Goal: Entertainment & Leisure: Consume media (video, audio)

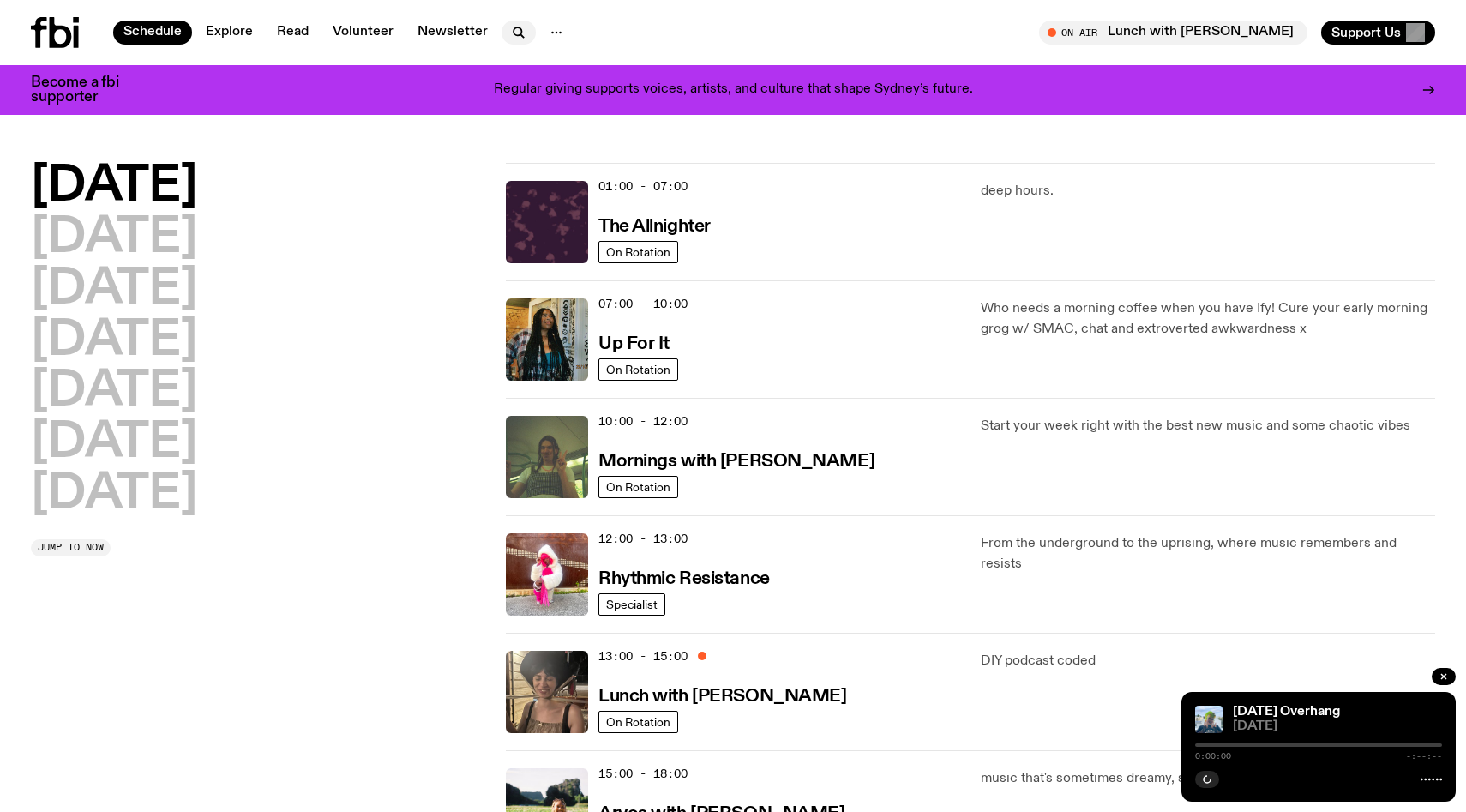
click at [512, 28] on icon "button" at bounding box center [519, 33] width 21 height 21
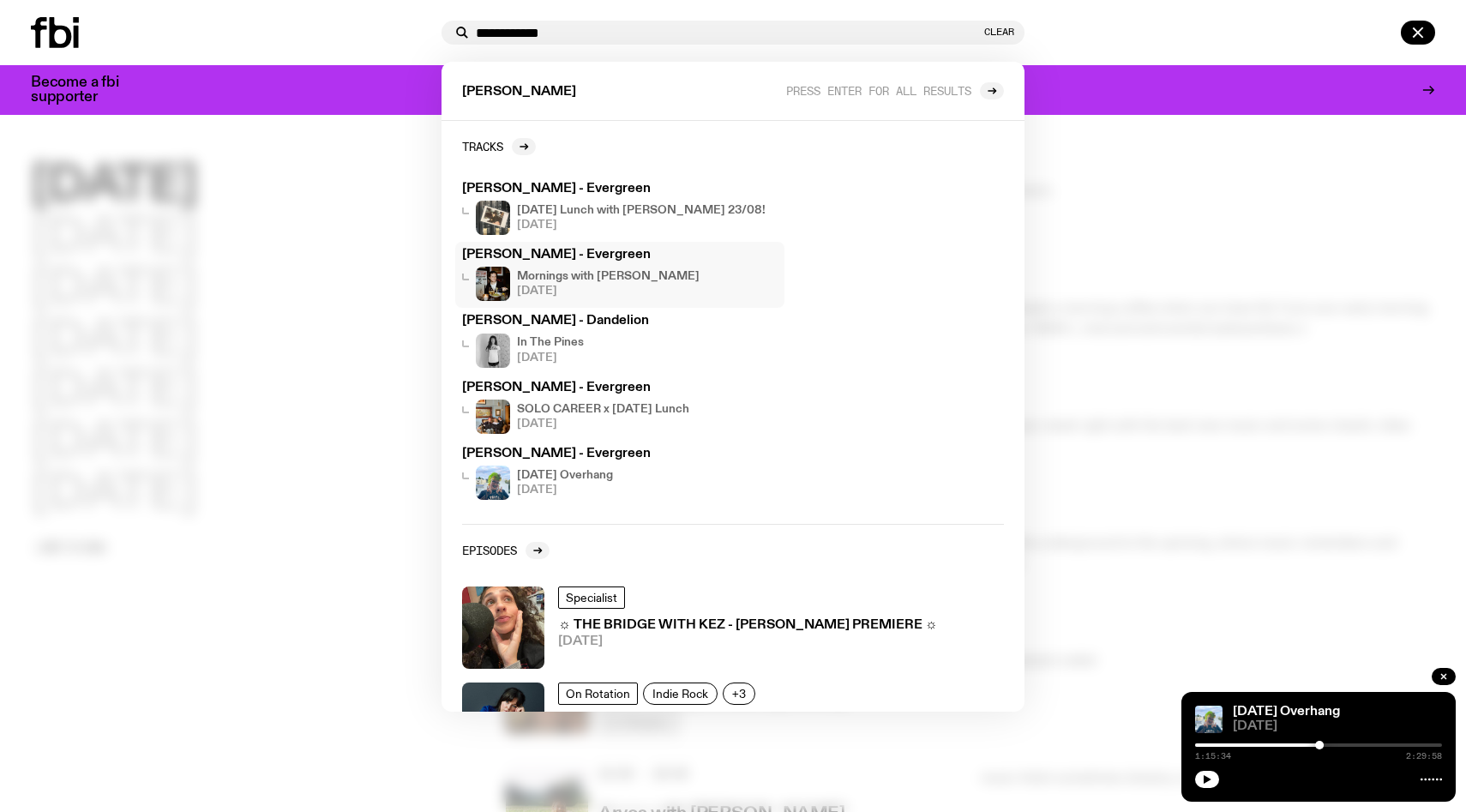
type input "**********"
click at [612, 276] on h4 "Mornings with [PERSON_NAME]" at bounding box center [608, 276] width 183 height 11
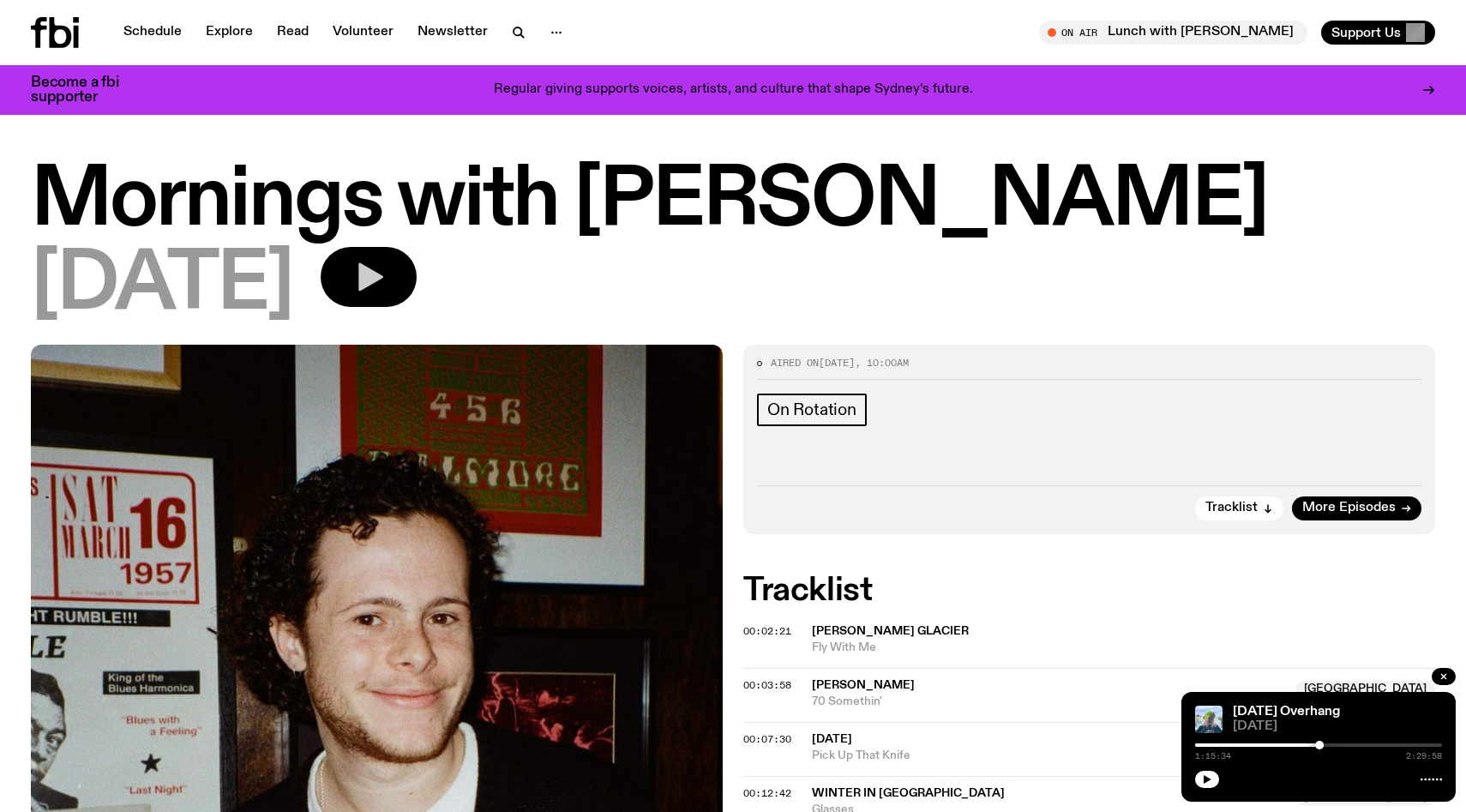
click at [417, 262] on button "button" at bounding box center [368, 277] width 96 height 60
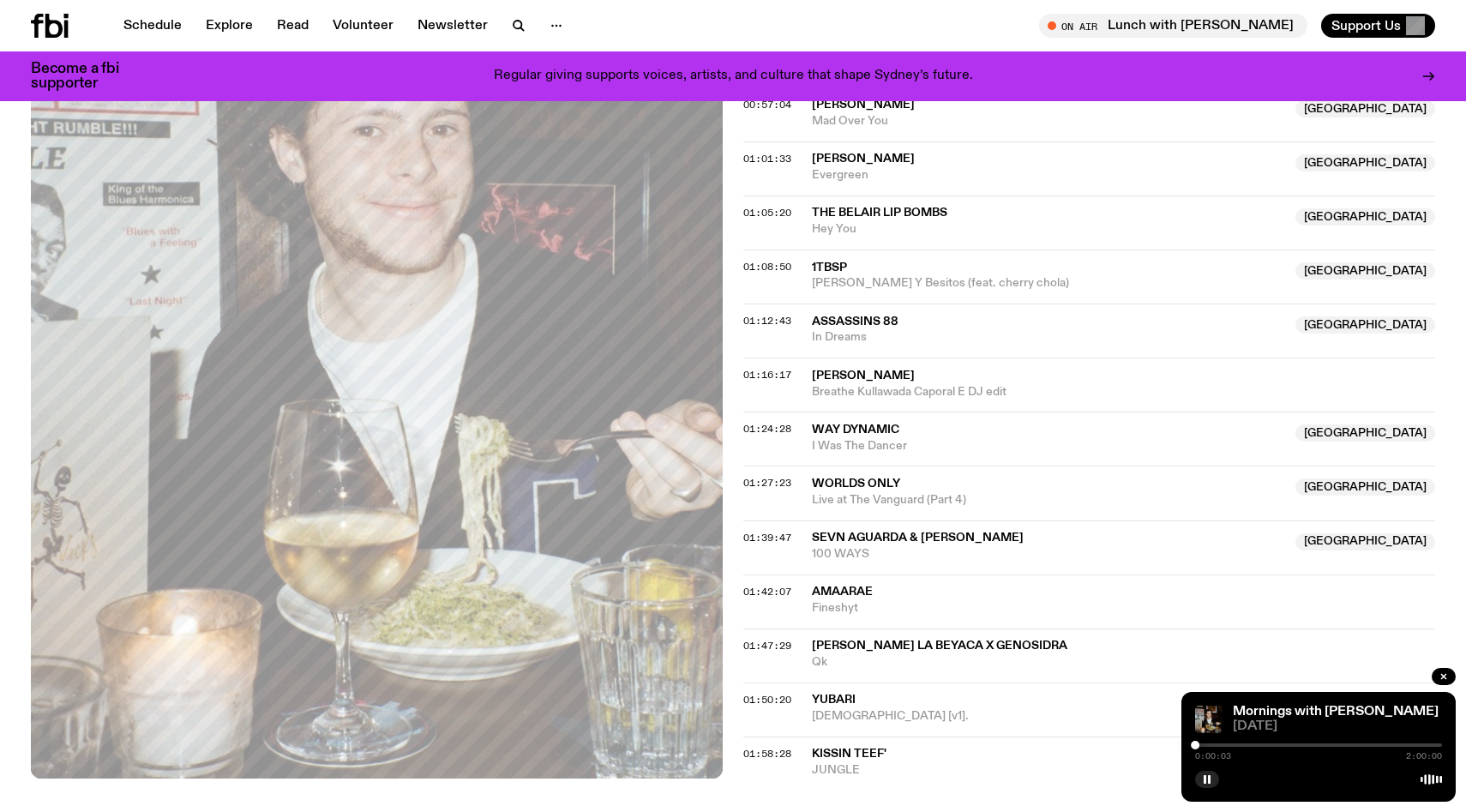
scroll to position [1150, 0]
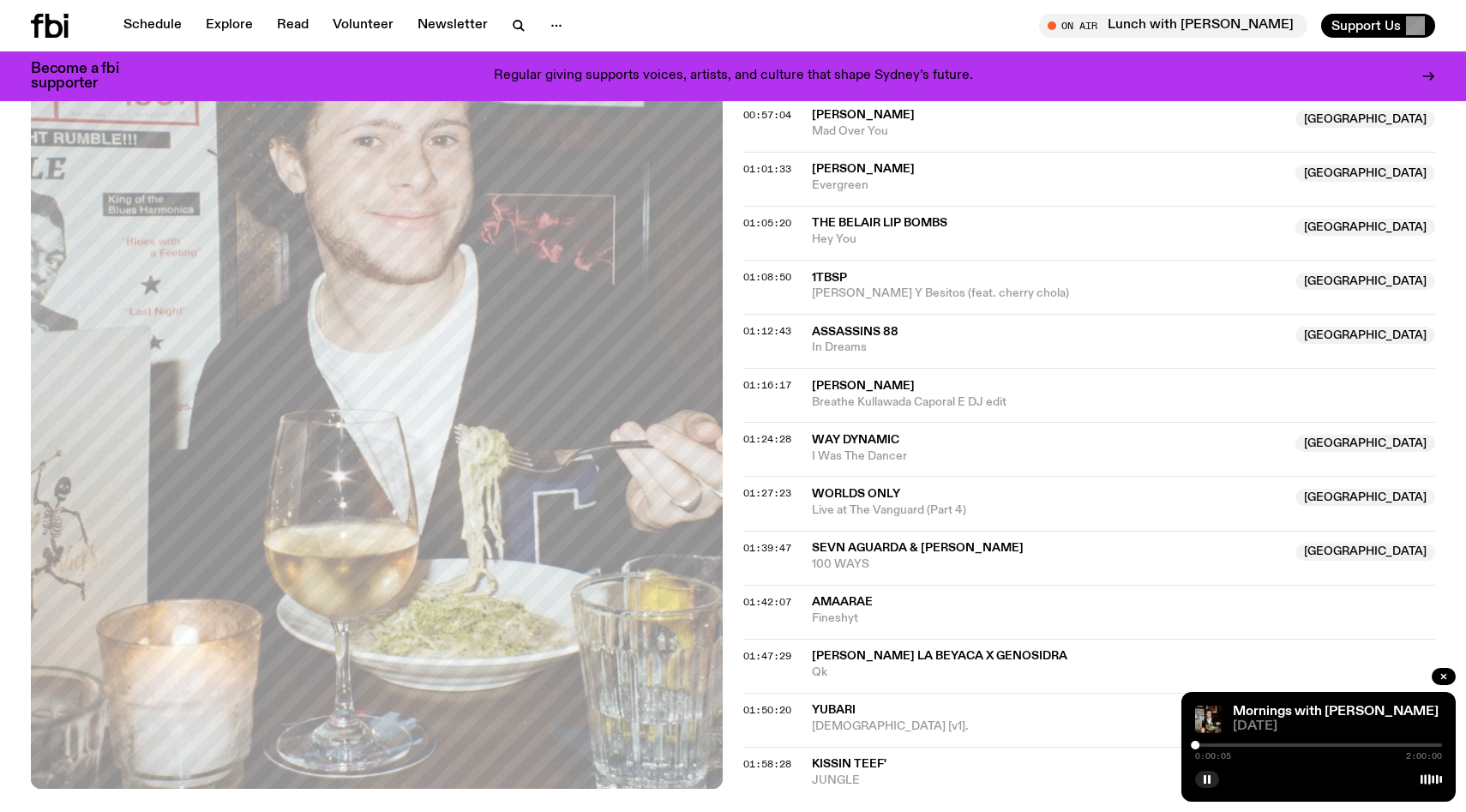
click at [1294, 744] on div at bounding box center [1319, 745] width 247 height 3
click at [1307, 744] on div at bounding box center [1319, 745] width 247 height 3
click at [1312, 746] on div at bounding box center [1319, 745] width 247 height 3
click at [1320, 746] on div at bounding box center [1319, 745] width 247 height 3
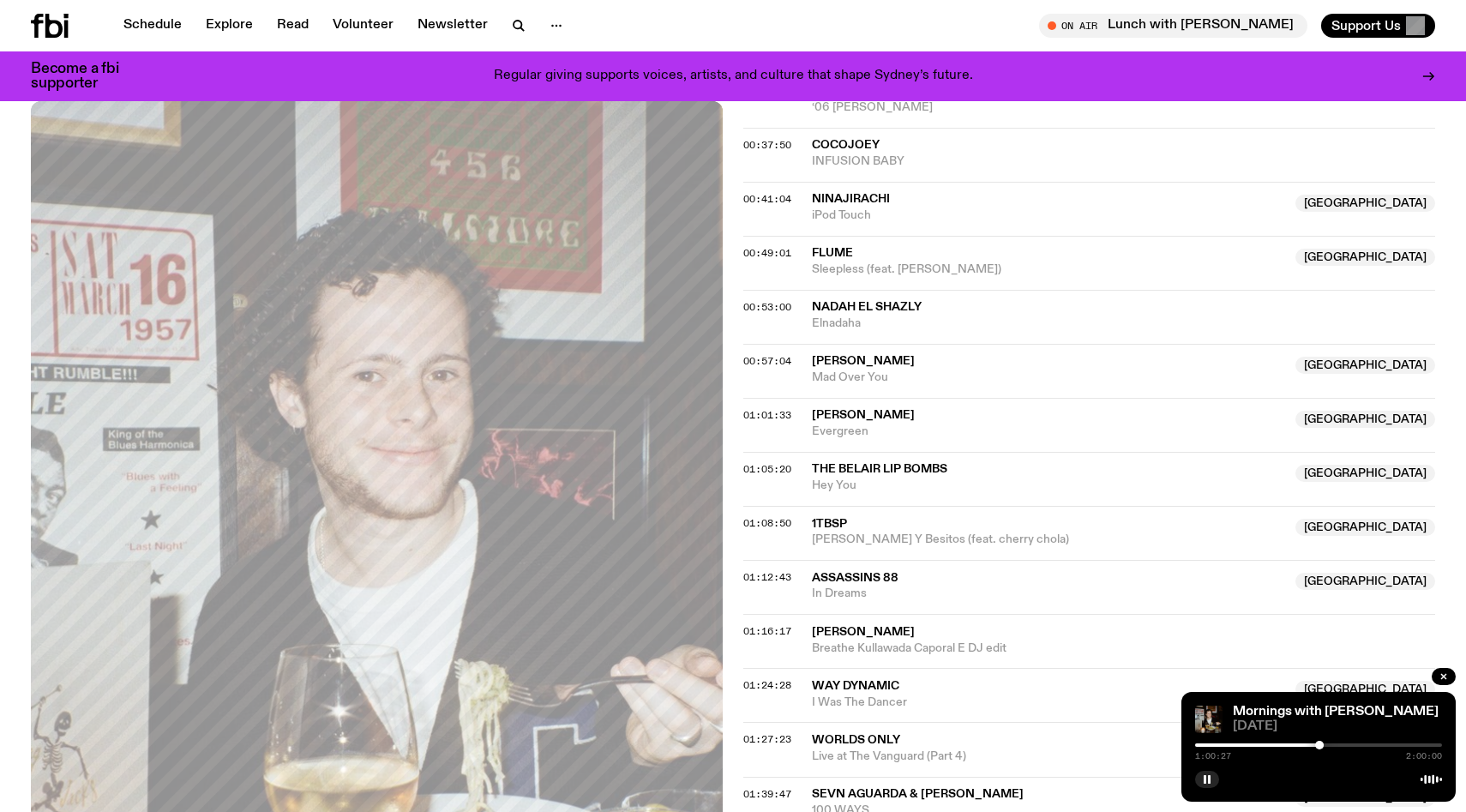
scroll to position [862, 0]
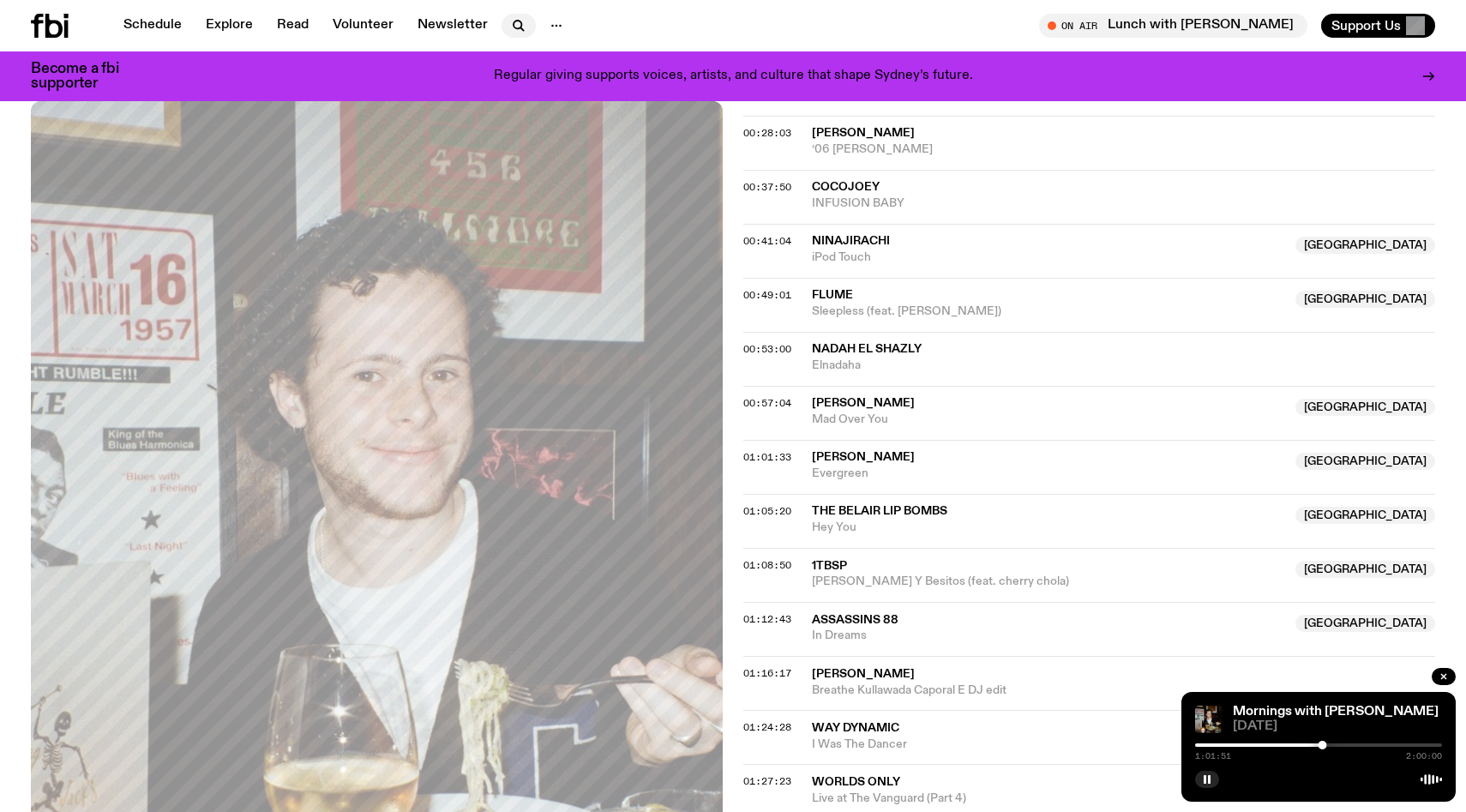
click at [519, 23] on icon "button" at bounding box center [519, 26] width 21 height 21
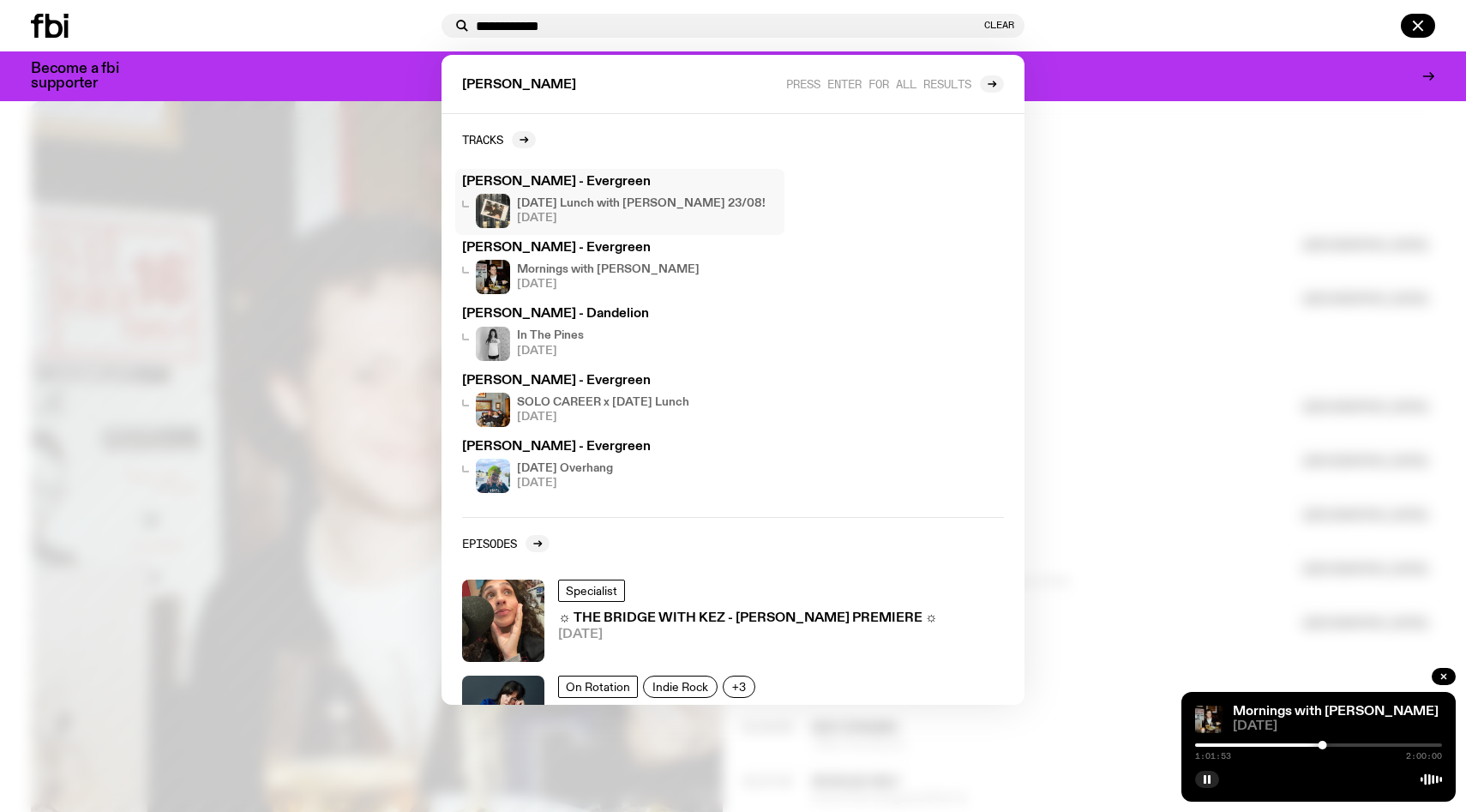
type input "**********"
click at [674, 221] on span "[DATE]" at bounding box center [641, 218] width 249 height 11
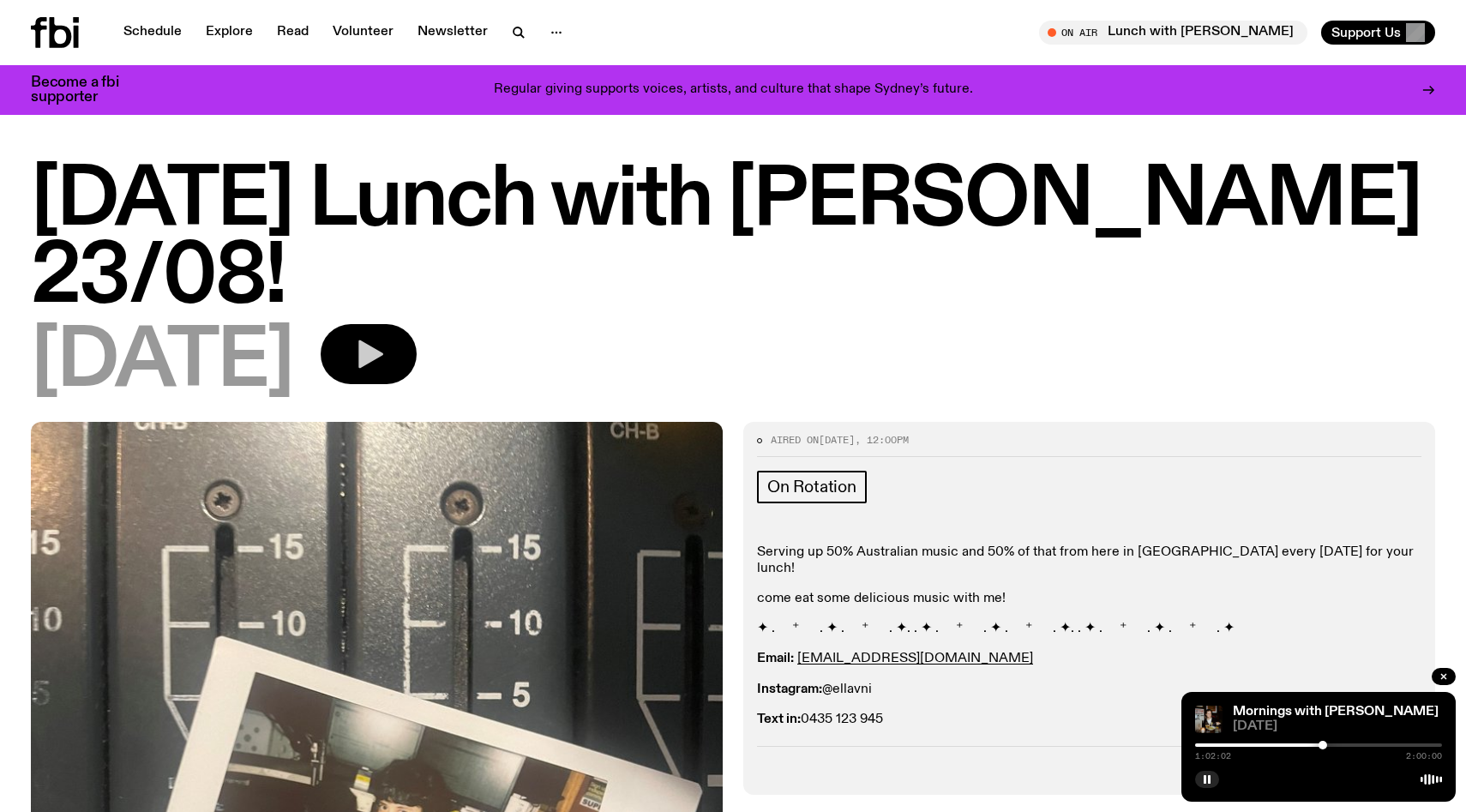
click at [383, 340] on icon "button" at bounding box center [370, 354] width 25 height 28
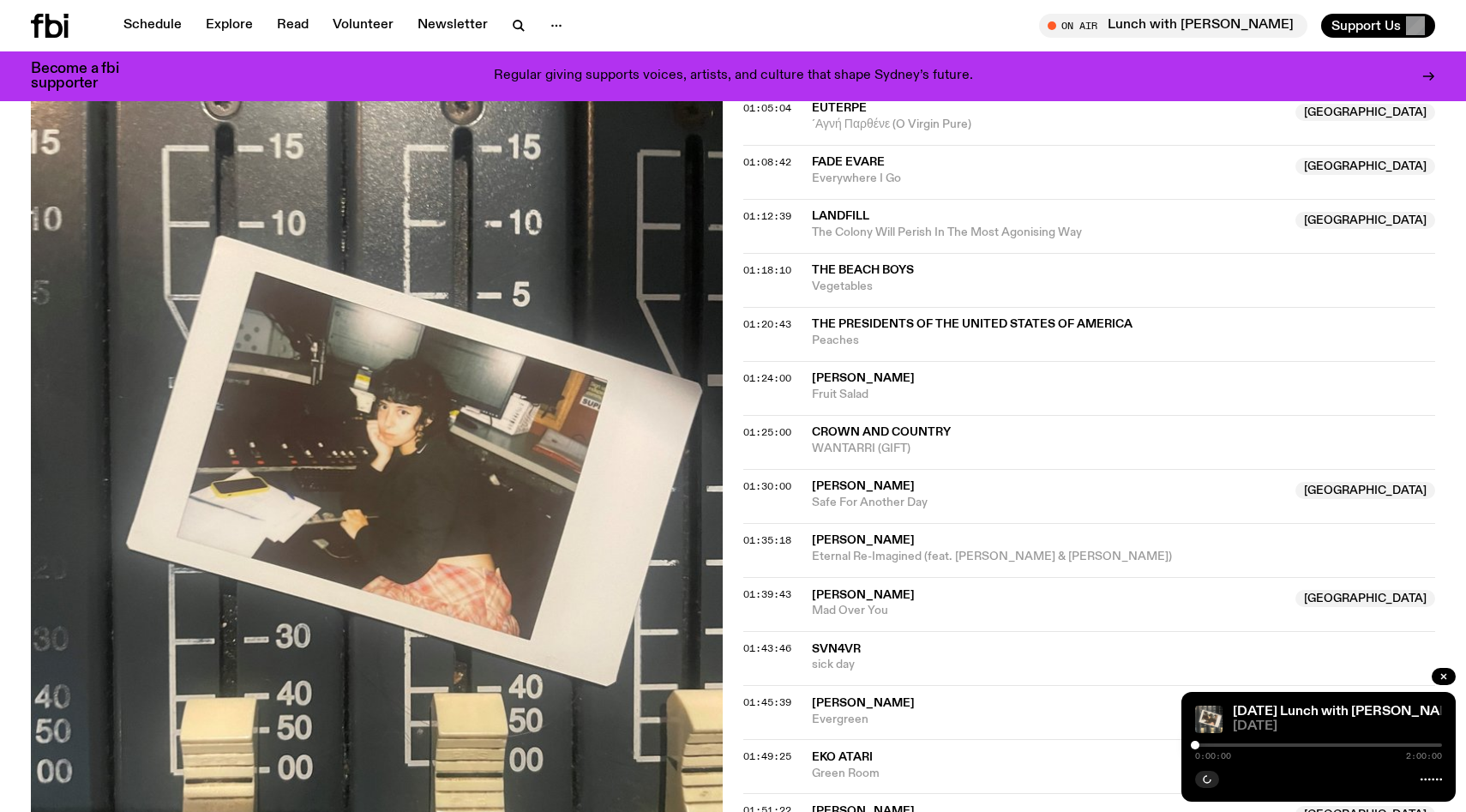
scroll to position [1745, 0]
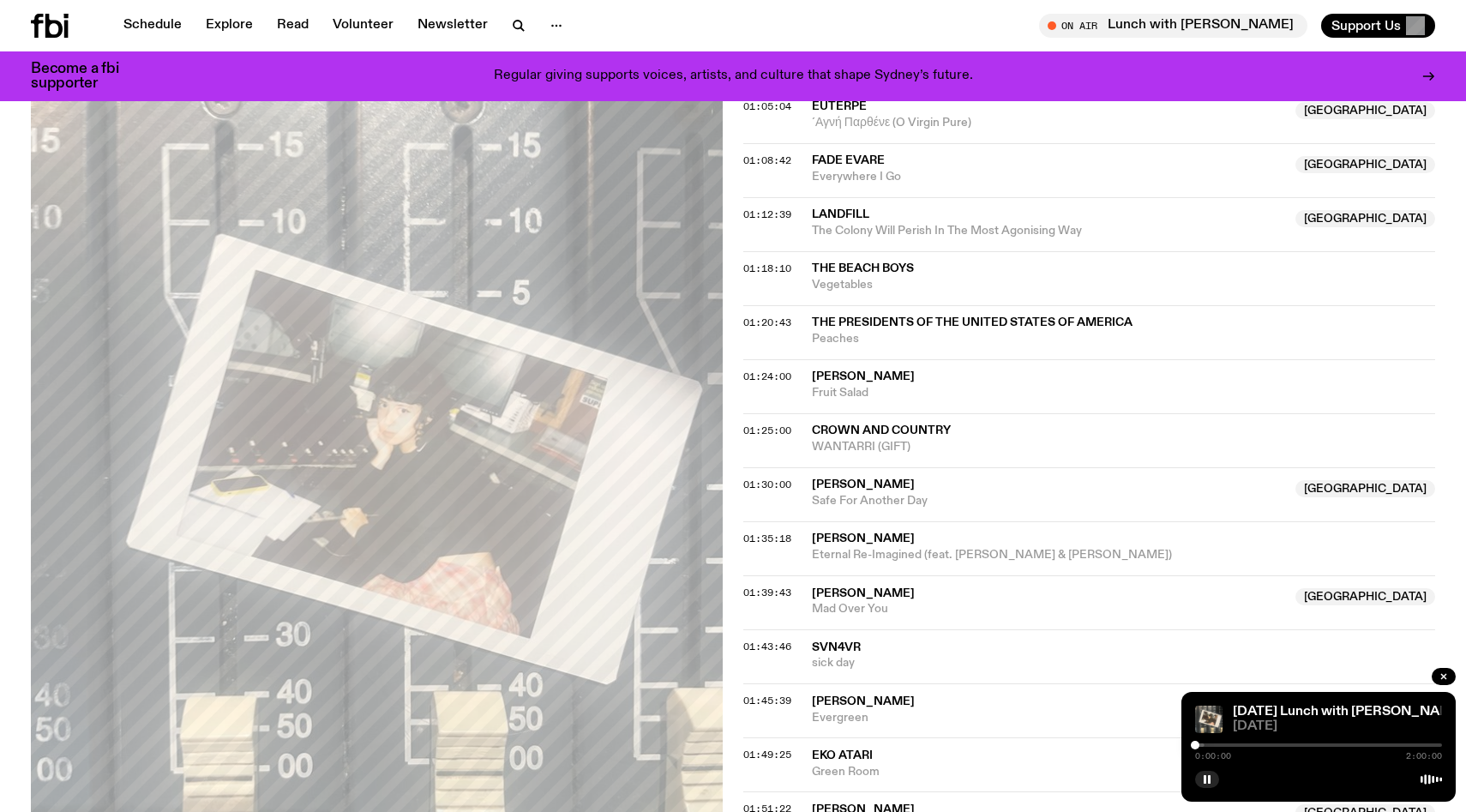
click at [1270, 741] on div "0:00:00 2:00:00" at bounding box center [1319, 750] width 247 height 21
click at [1275, 744] on div at bounding box center [1319, 745] width 247 height 3
click at [1293, 744] on div at bounding box center [1319, 745] width 247 height 3
click at [1301, 743] on div at bounding box center [1319, 745] width 247 height 3
click at [1320, 744] on div at bounding box center [1319, 745] width 247 height 3
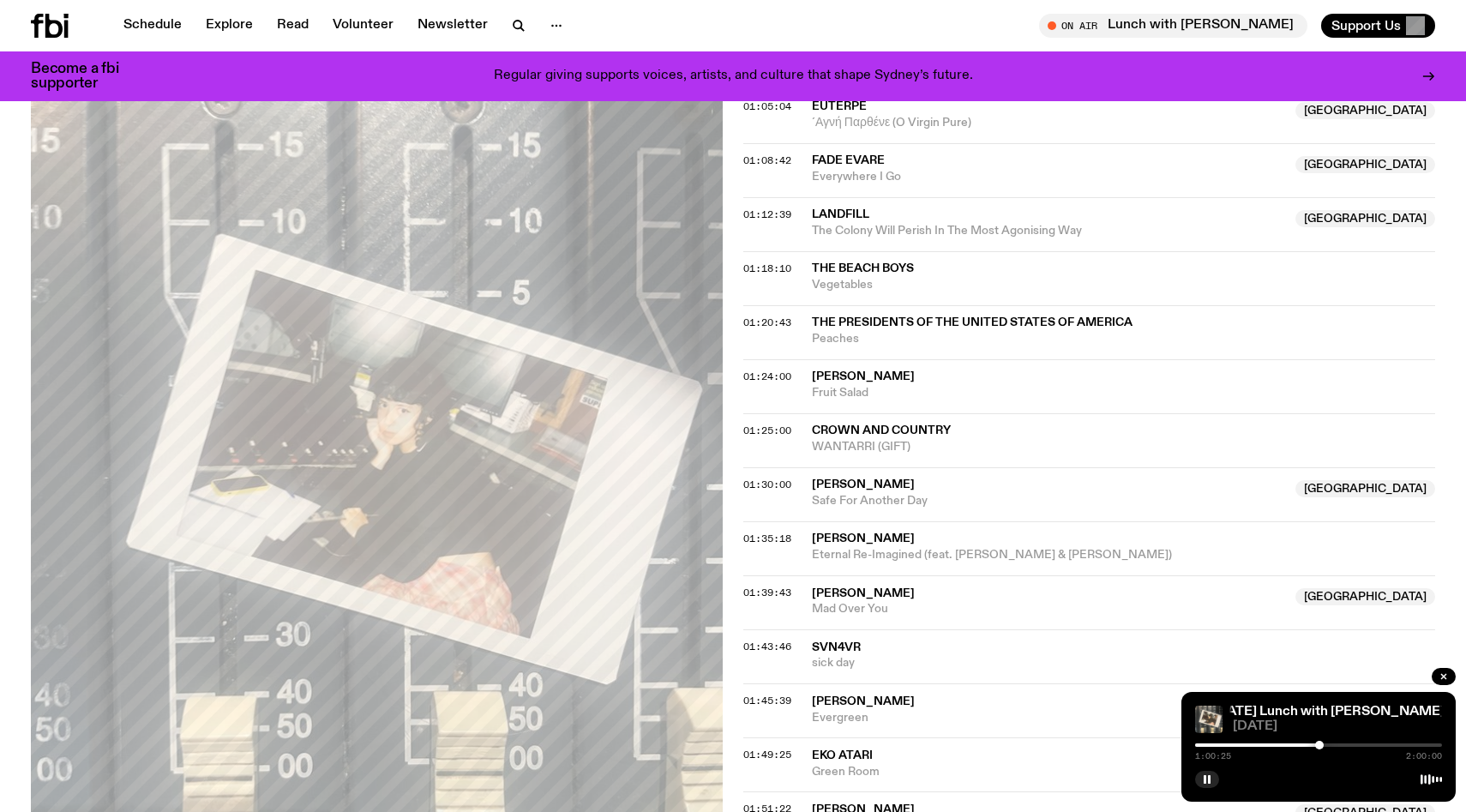
click at [1336, 743] on div at bounding box center [1319, 745] width 247 height 3
click at [1347, 743] on div at bounding box center [1319, 745] width 247 height 3
click at [1357, 744] on div at bounding box center [1319, 745] width 247 height 3
click at [1367, 746] on div at bounding box center [1319, 745] width 247 height 3
click at [1376, 746] on div at bounding box center [1319, 745] width 247 height 3
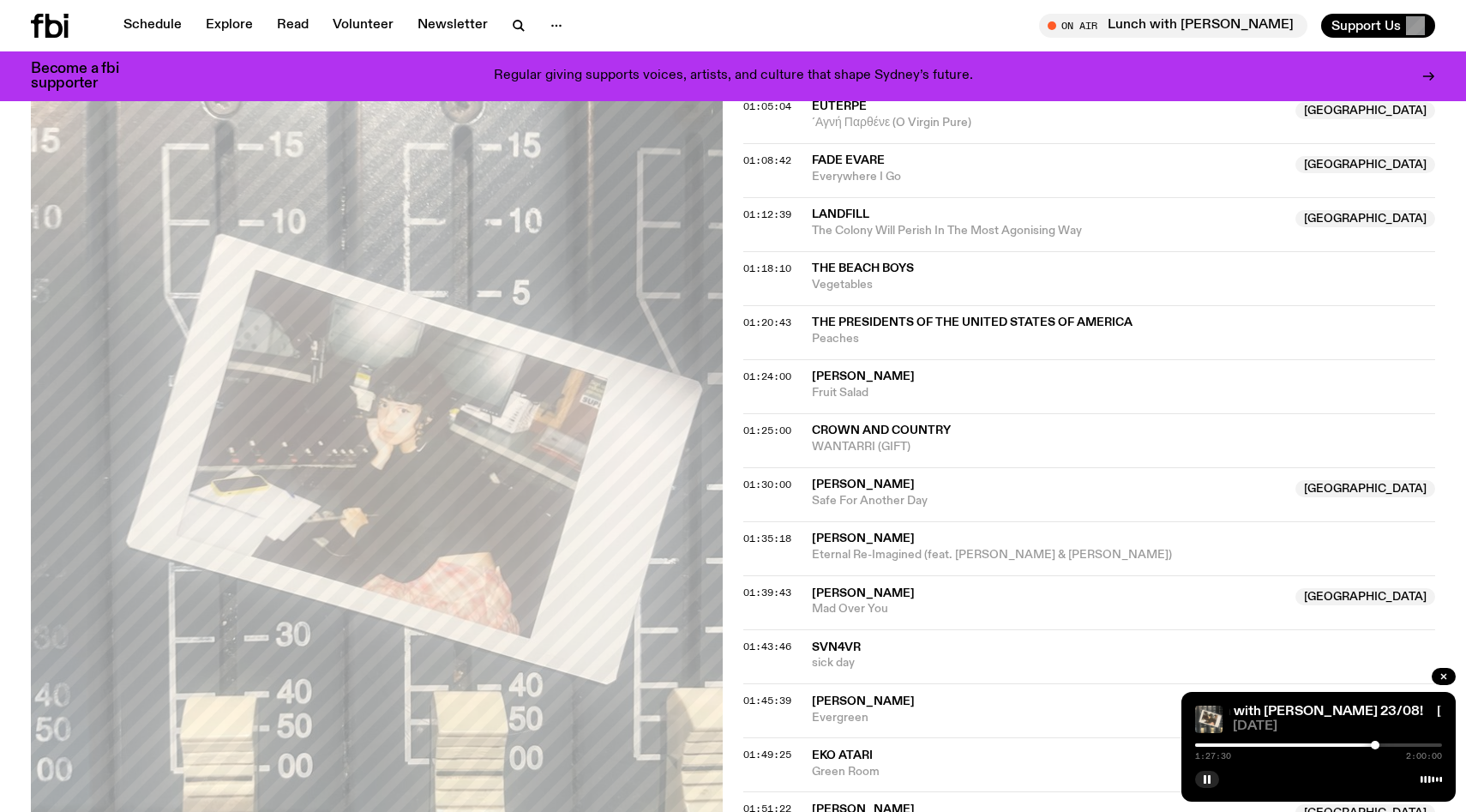
click at [1388, 745] on div at bounding box center [1319, 745] width 247 height 3
click at [1400, 745] on div at bounding box center [1319, 745] width 247 height 3
click at [1409, 745] on div at bounding box center [1319, 745] width 247 height 3
click at [1417, 746] on div at bounding box center [1319, 745] width 247 height 3
click at [1421, 746] on div at bounding box center [1319, 745] width 247 height 3
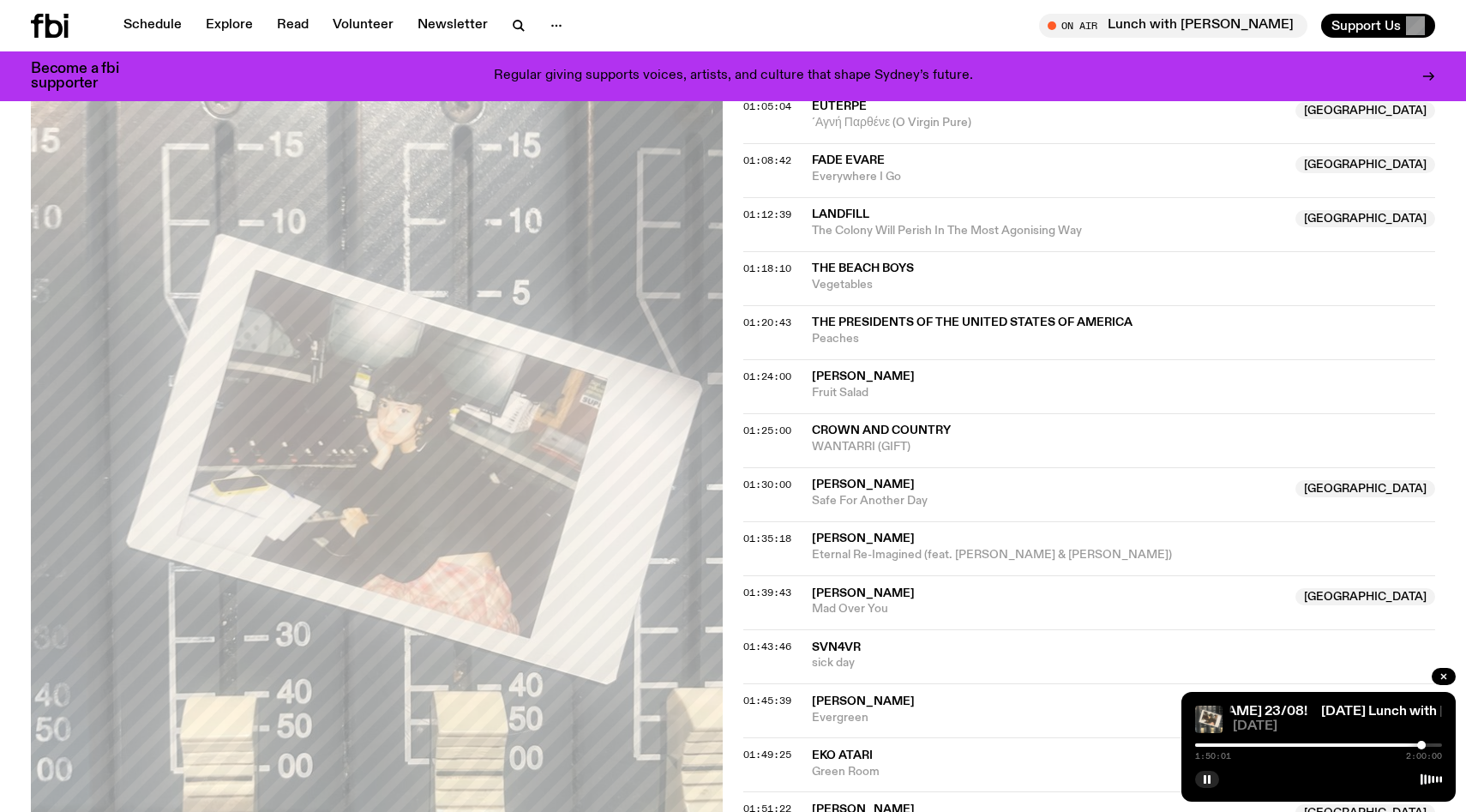
click at [1428, 746] on div at bounding box center [1319, 745] width 247 height 3
click at [1432, 746] on div at bounding box center [1432, 745] width 9 height 9
click at [1212, 776] on icon "button" at bounding box center [1208, 779] width 10 height 10
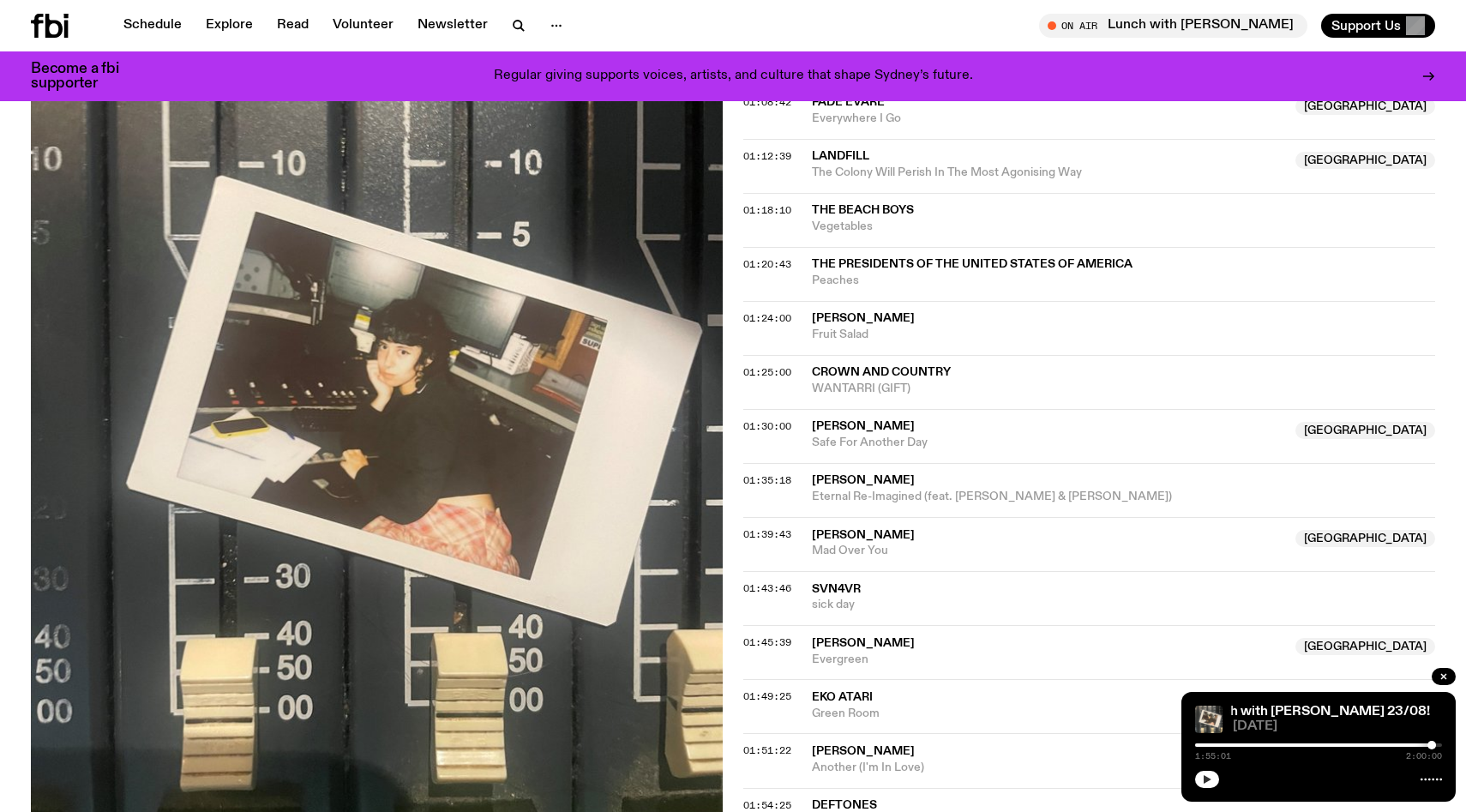
scroll to position [1801, 0]
